Goal: Task Accomplishment & Management: Manage account settings

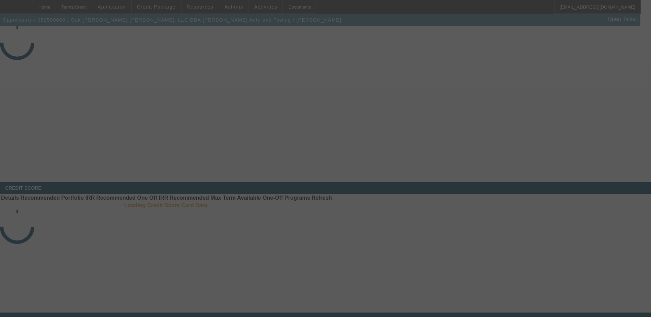
select select "4"
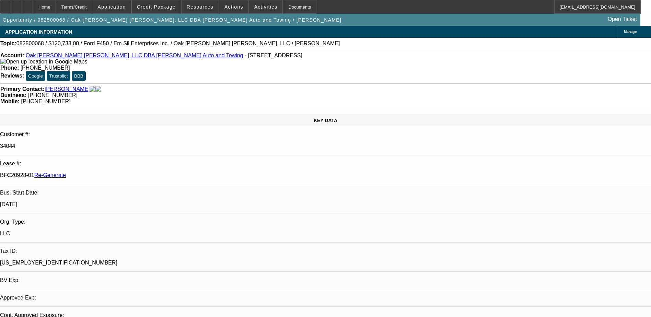
select select "0"
select select "2"
select select "0"
select select "1"
select select "2"
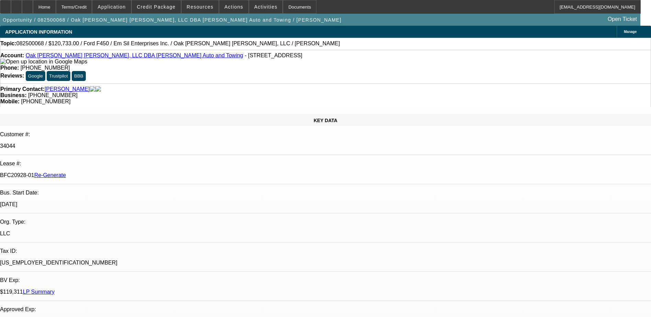
select select "6"
click at [290, 5] on div "Documents" at bounding box center [300, 7] width 34 height 14
click at [286, 7] on div "Documents" at bounding box center [300, 7] width 34 height 14
click at [254, 5] on span "Activities" at bounding box center [265, 6] width 23 height 5
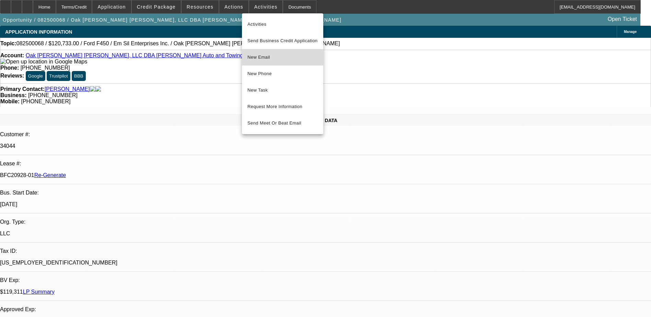
click at [257, 62] on button "New Email" at bounding box center [282, 57] width 81 height 16
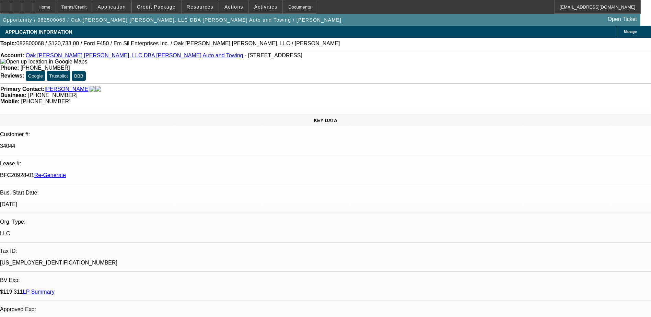
click at [313, 47] on div "Topic: 082500068 / $120,733.00 / Ford F450 / Em Sil Enterprises Inc. / Oak Wes …" at bounding box center [325, 44] width 651 height 6
click at [227, 4] on span "Actions" at bounding box center [234, 6] width 19 height 5
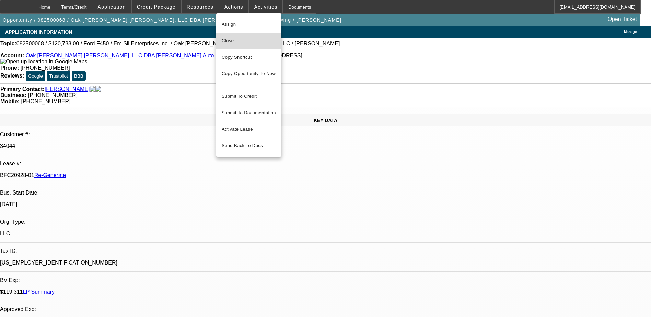
click at [244, 45] on span "Close" at bounding box center [249, 41] width 54 height 8
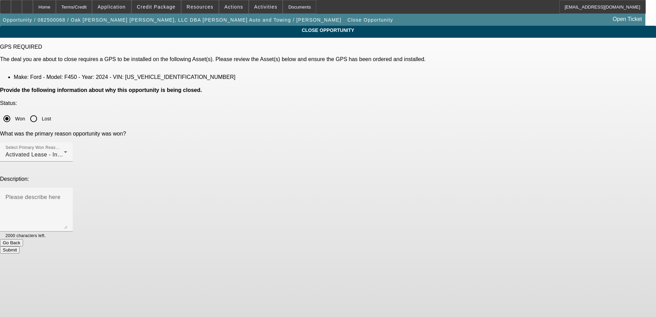
click at [20, 247] on button "Submit" at bounding box center [10, 250] width 20 height 7
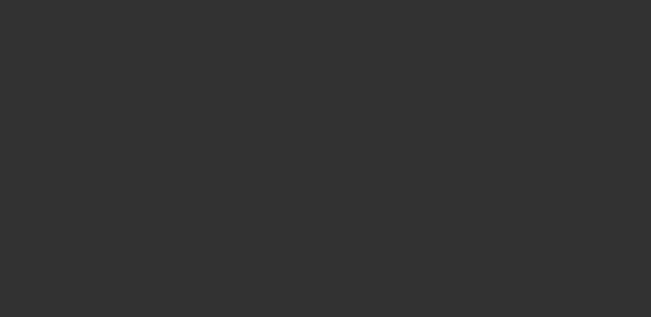
select select "4"
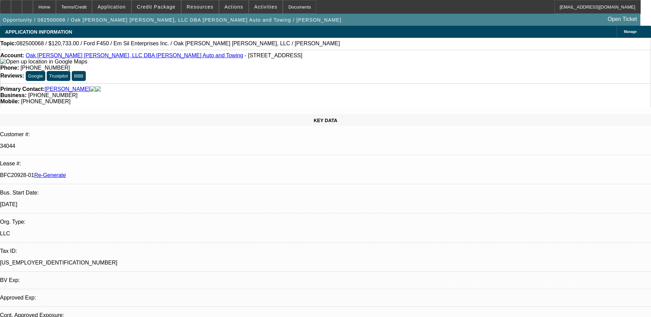
select select "0"
select select "2"
select select "0"
select select "1"
select select "2"
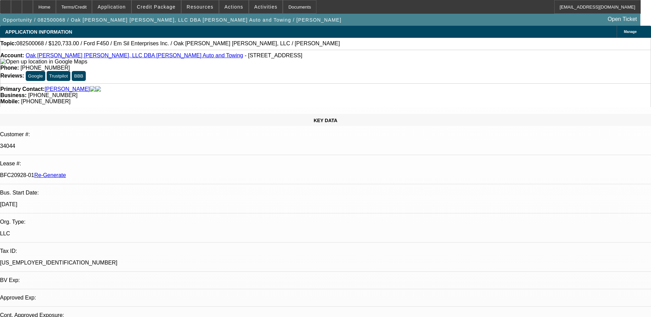
select select "6"
click at [254, 7] on span "Activities" at bounding box center [265, 6] width 23 height 5
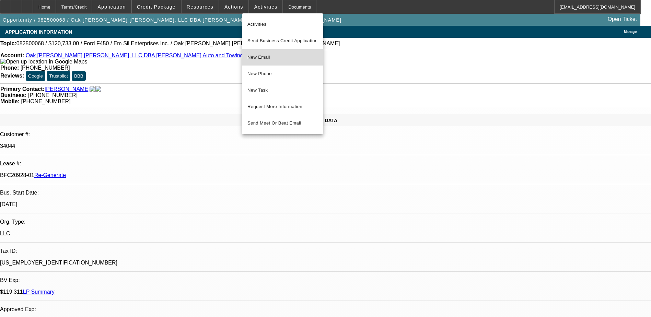
click at [258, 55] on span "New Email" at bounding box center [283, 57] width 70 height 8
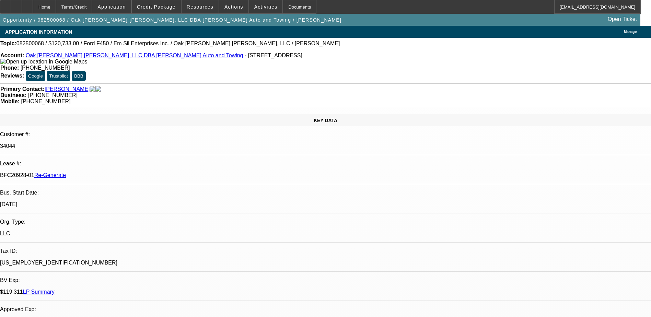
drag, startPoint x: 81, startPoint y: 126, endPoint x: 105, endPoint y: 127, distance: 23.7
click at [105, 127] on div "KEY DATA Customer #: 34044 Lease #: BFC20928-01 Re-Generate Bus. Start Date: 6/…" at bounding box center [325, 285] width 651 height 342
drag, startPoint x: 105, startPoint y: 127, endPoint x: 102, endPoint y: 123, distance: 5.4
click at [102, 172] on p "BFC20928-01 Re-Generate" at bounding box center [325, 175] width 651 height 6
drag, startPoint x: 102, startPoint y: 123, endPoint x: 106, endPoint y: 123, distance: 4.8
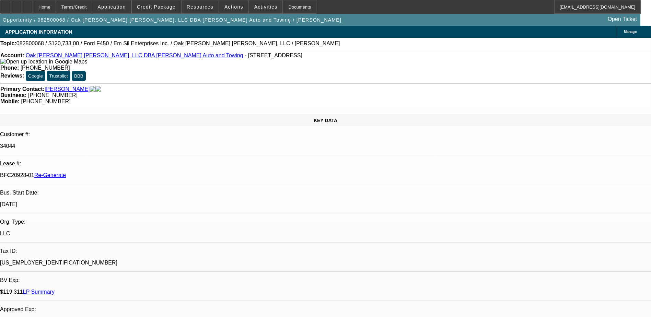
click at [106, 172] on p "BFC20928-01 Re-Generate" at bounding box center [325, 175] width 651 height 6
click at [107, 172] on p "BFC20928-01 Re-Generate" at bounding box center [325, 175] width 651 height 6
copy p "BFC20928-0"
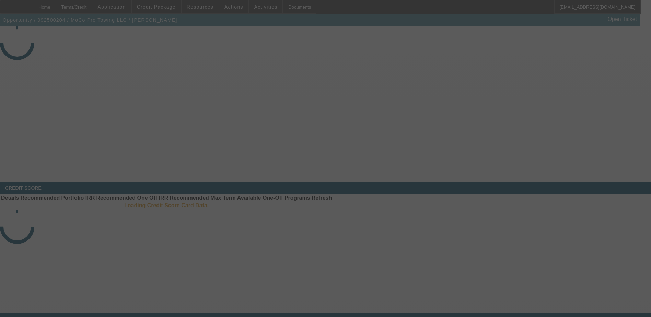
select select "3"
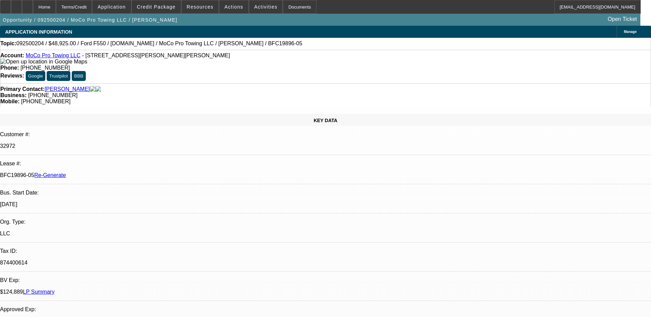
select select "0"
select select "1"
select select "2"
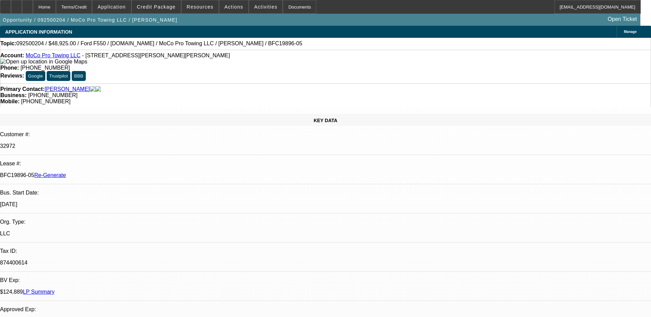
select select "6"
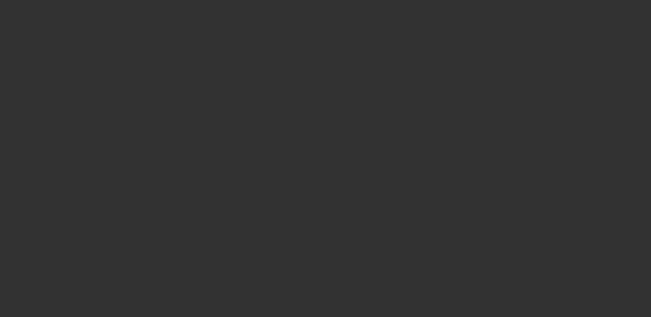
select select "4"
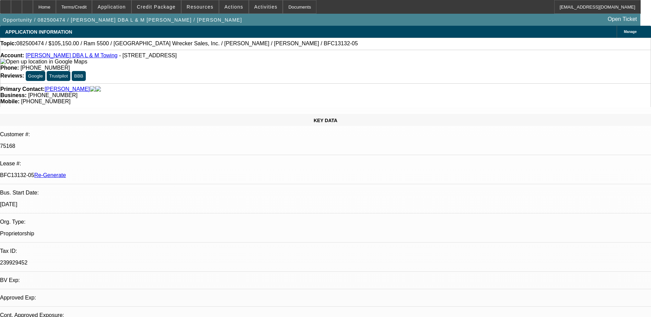
select select "0"
select select "1"
select select "3"
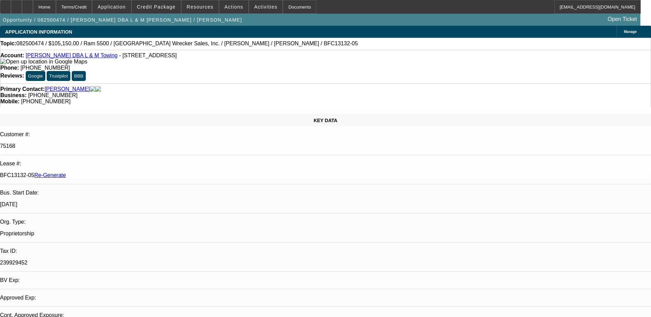
select select "6"
click at [283, 1] on div "Documents" at bounding box center [300, 7] width 34 height 14
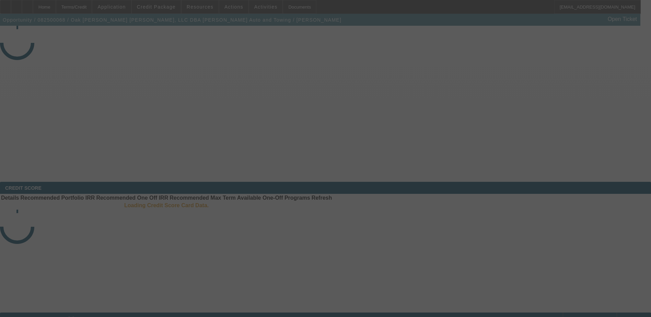
select select "4"
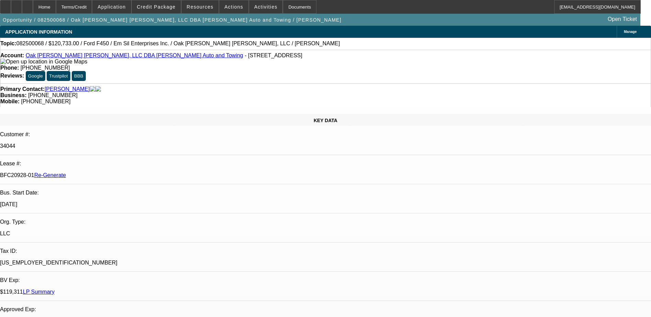
select select "0"
select select "2"
select select "0"
select select "1"
select select "2"
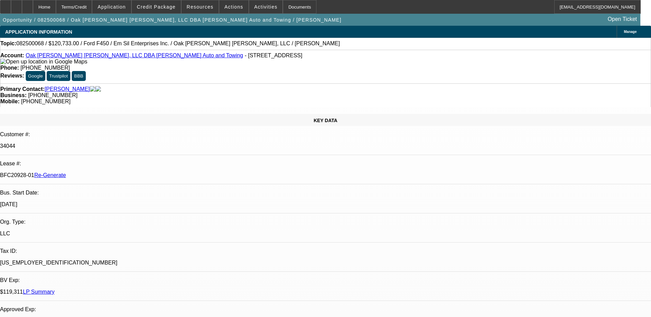
select select "6"
